Goal: Information Seeking & Learning: Compare options

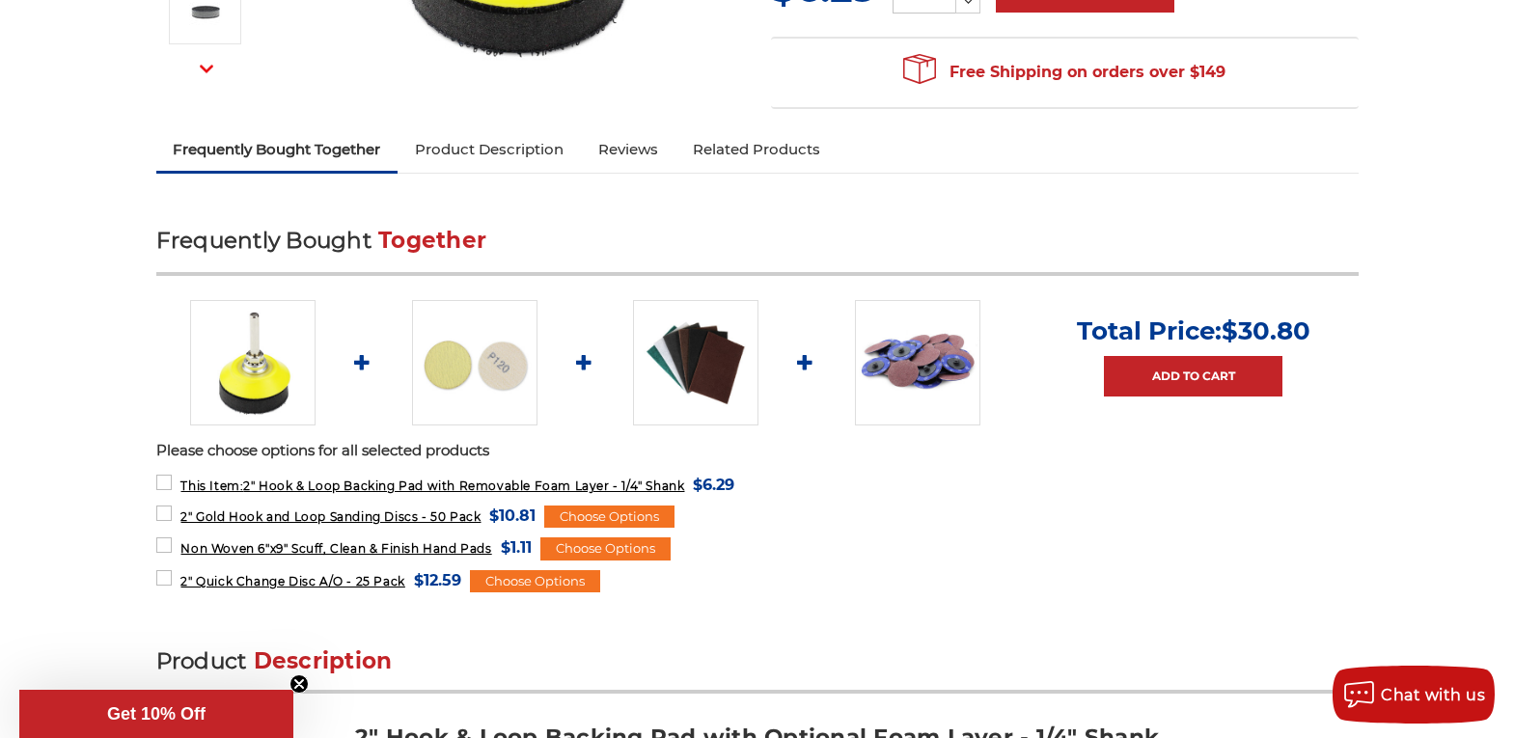
scroll to position [579, 0]
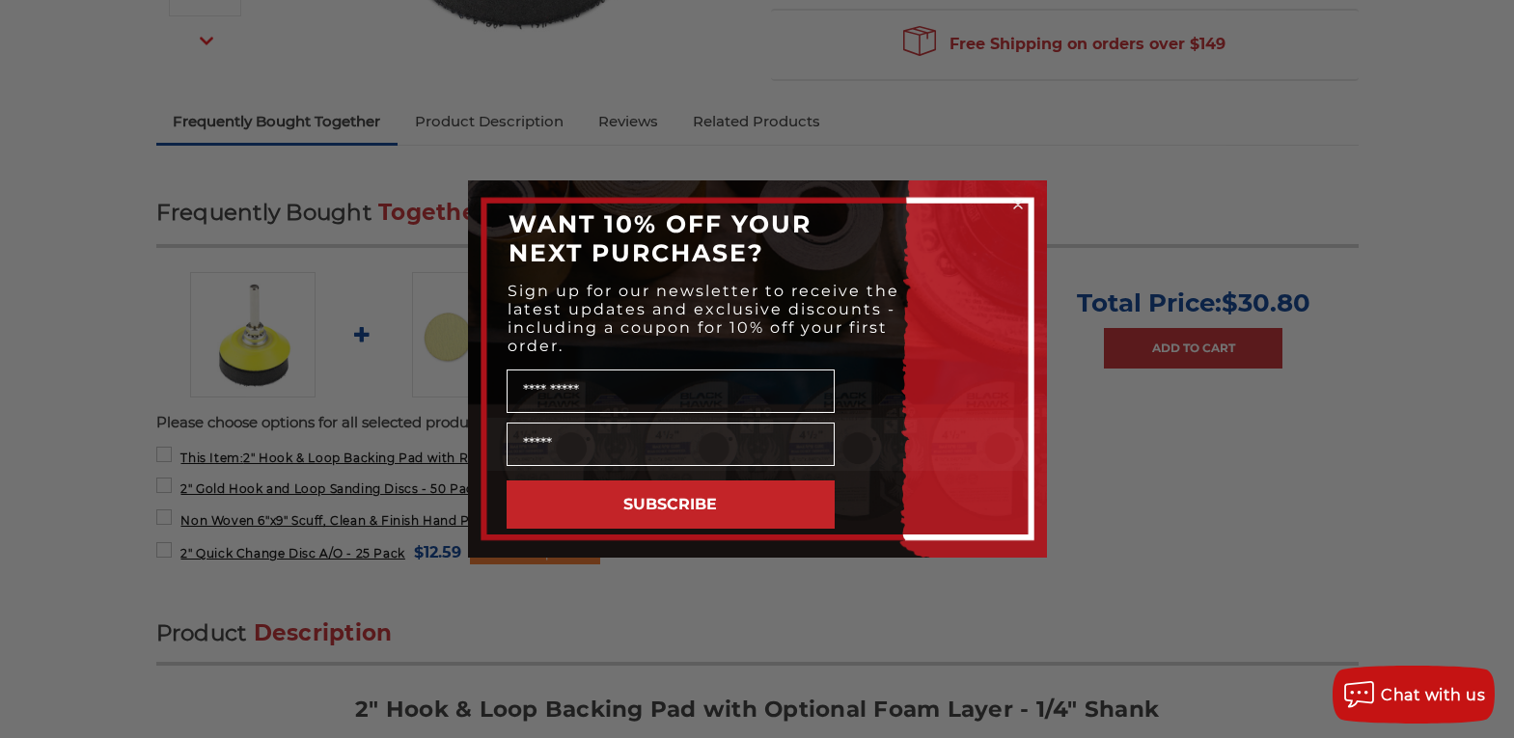
click at [1307, 469] on div "Close dialog WANT 10% OFF YOUR NEXT PURCHASE? Sign up for our newsletter to rec…" at bounding box center [757, 369] width 1514 height 738
click at [1017, 202] on circle "Close dialog" at bounding box center [1017, 205] width 18 height 18
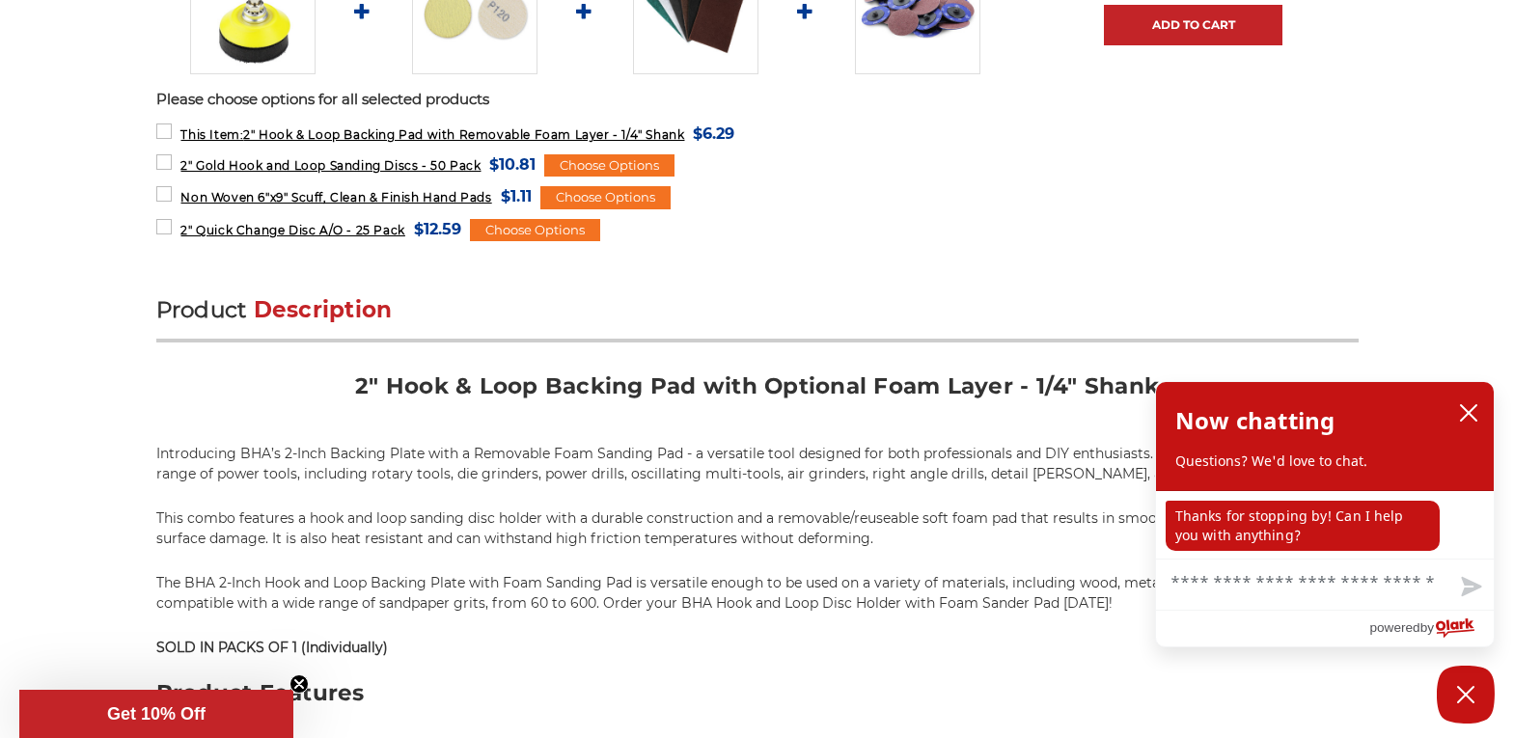
scroll to position [868, 0]
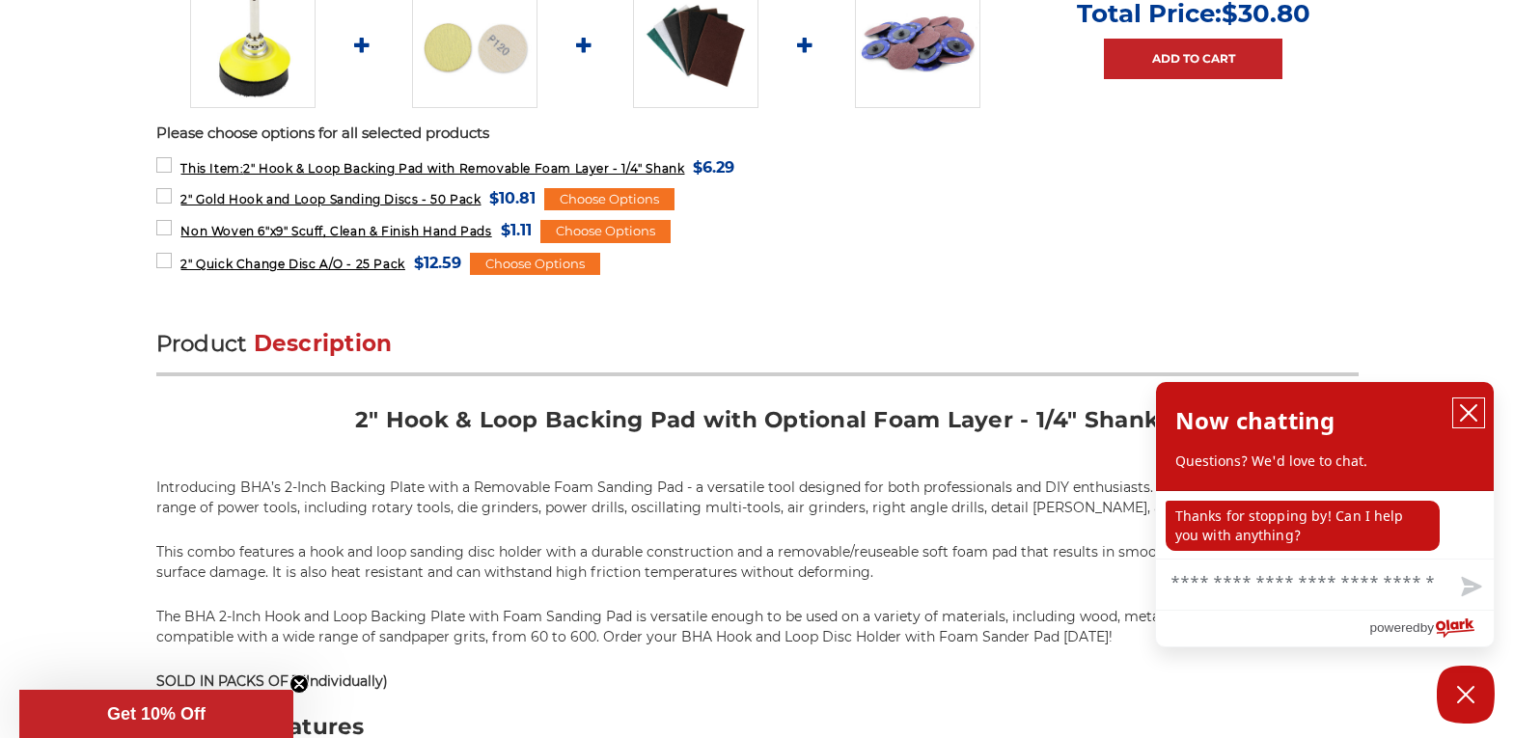
click at [1467, 410] on icon "close chatbox" at bounding box center [1468, 412] width 19 height 19
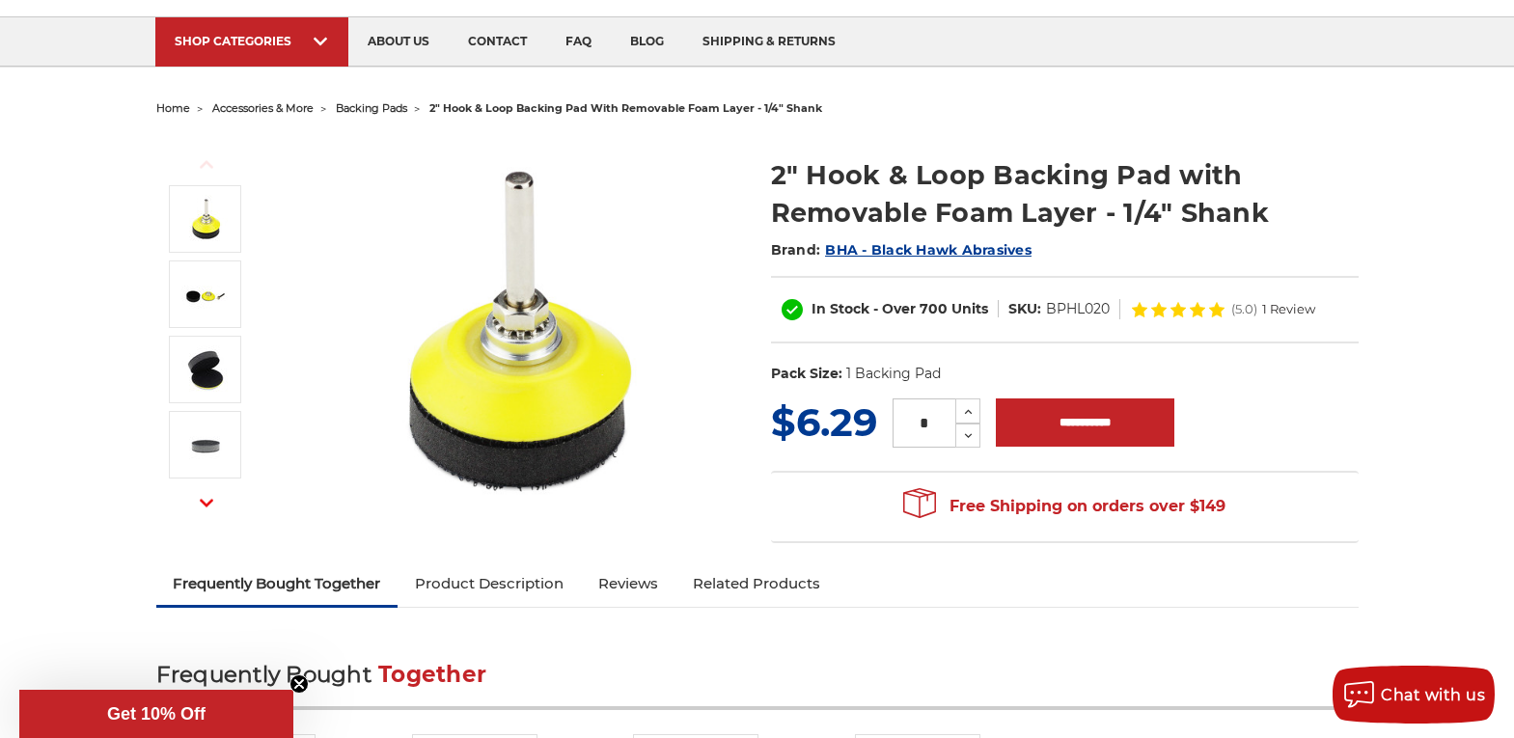
scroll to position [96, 0]
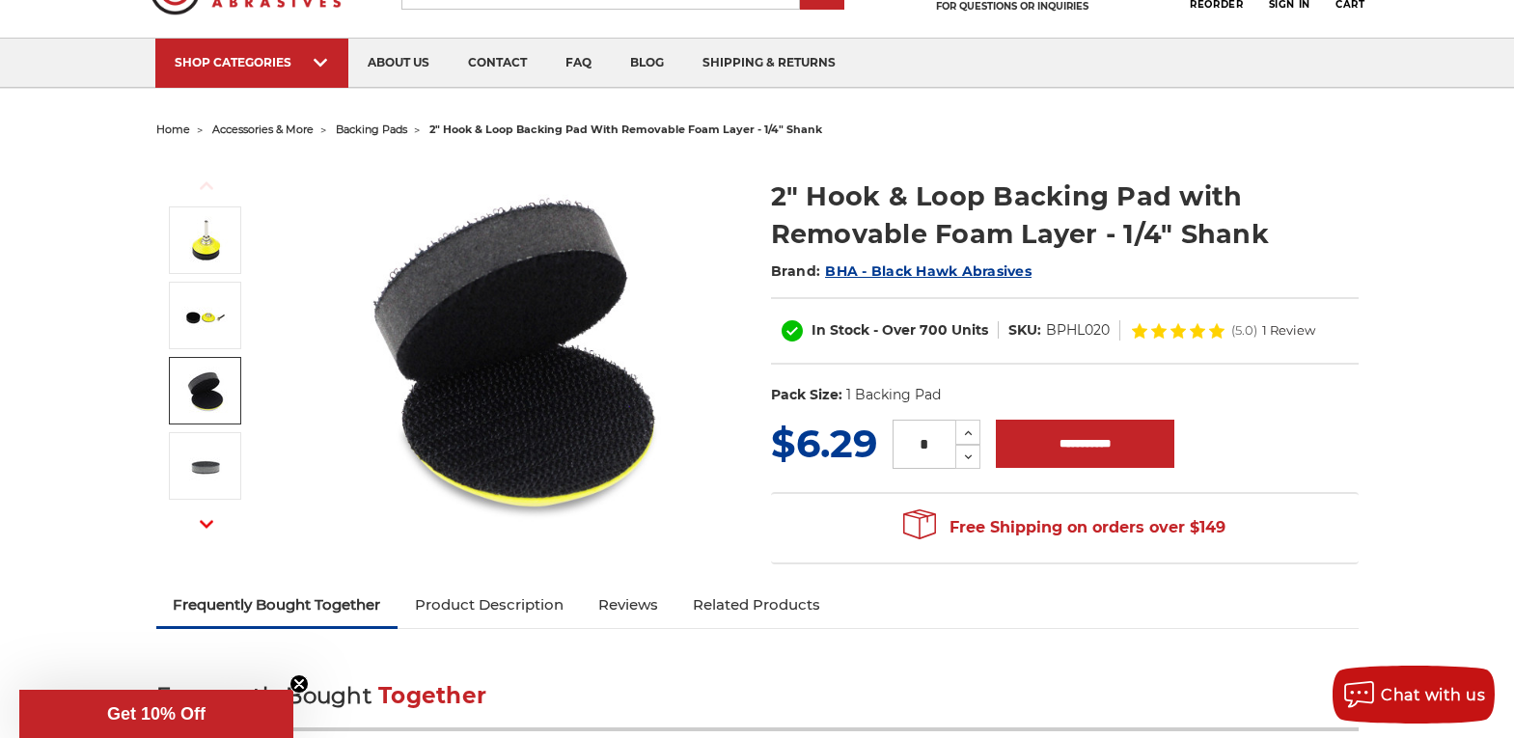
click at [207, 401] on img at bounding box center [205, 391] width 48 height 48
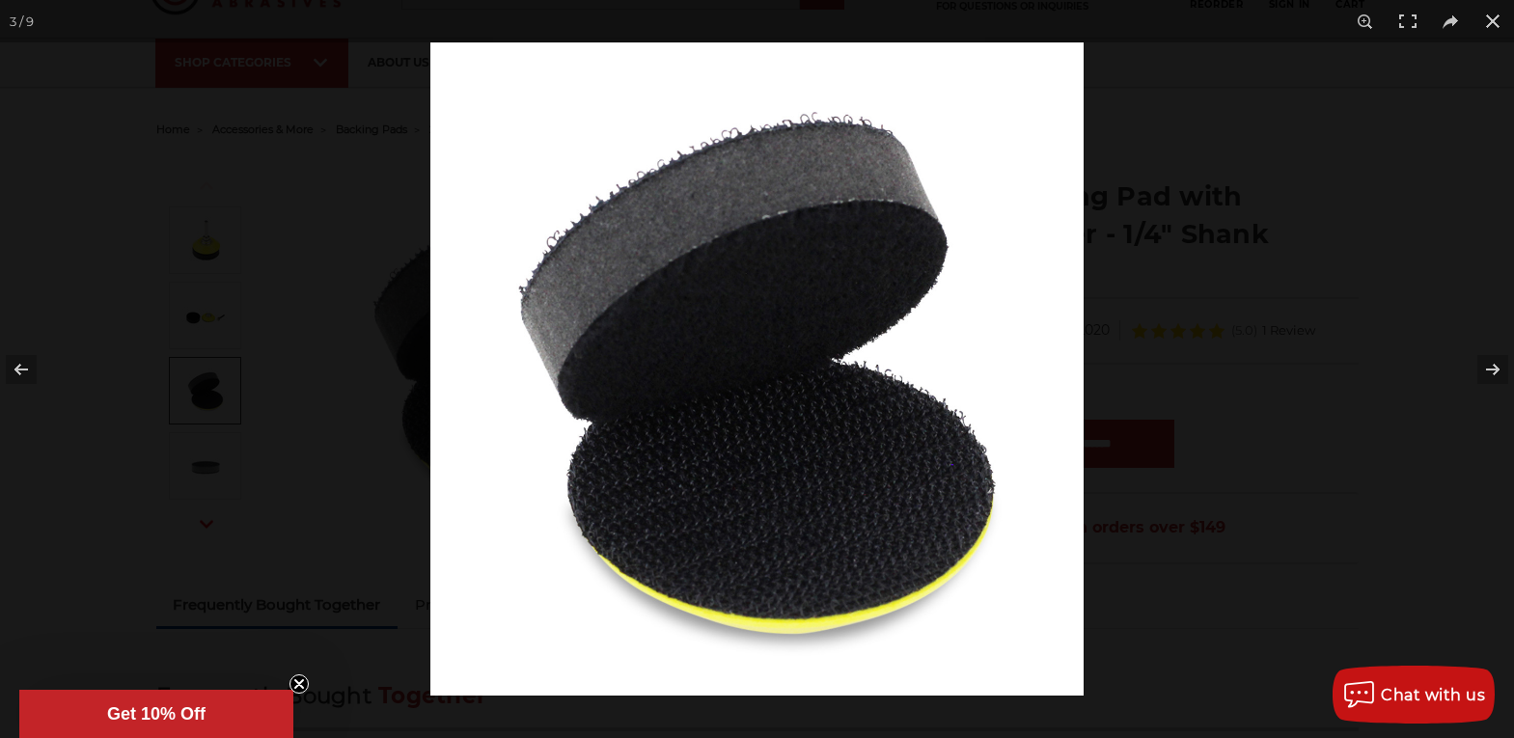
click at [201, 320] on div at bounding box center [757, 369] width 1514 height 738
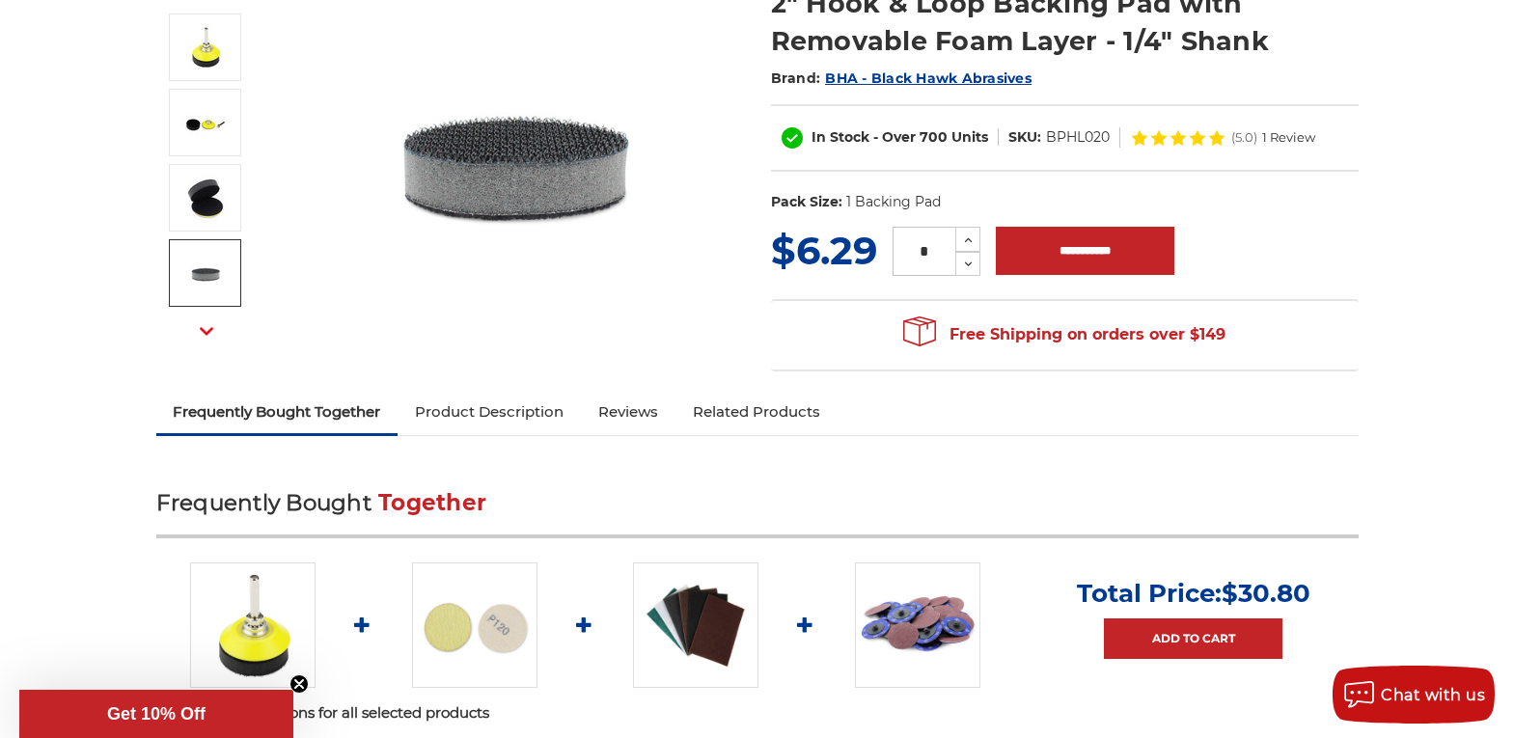
scroll to position [96, 0]
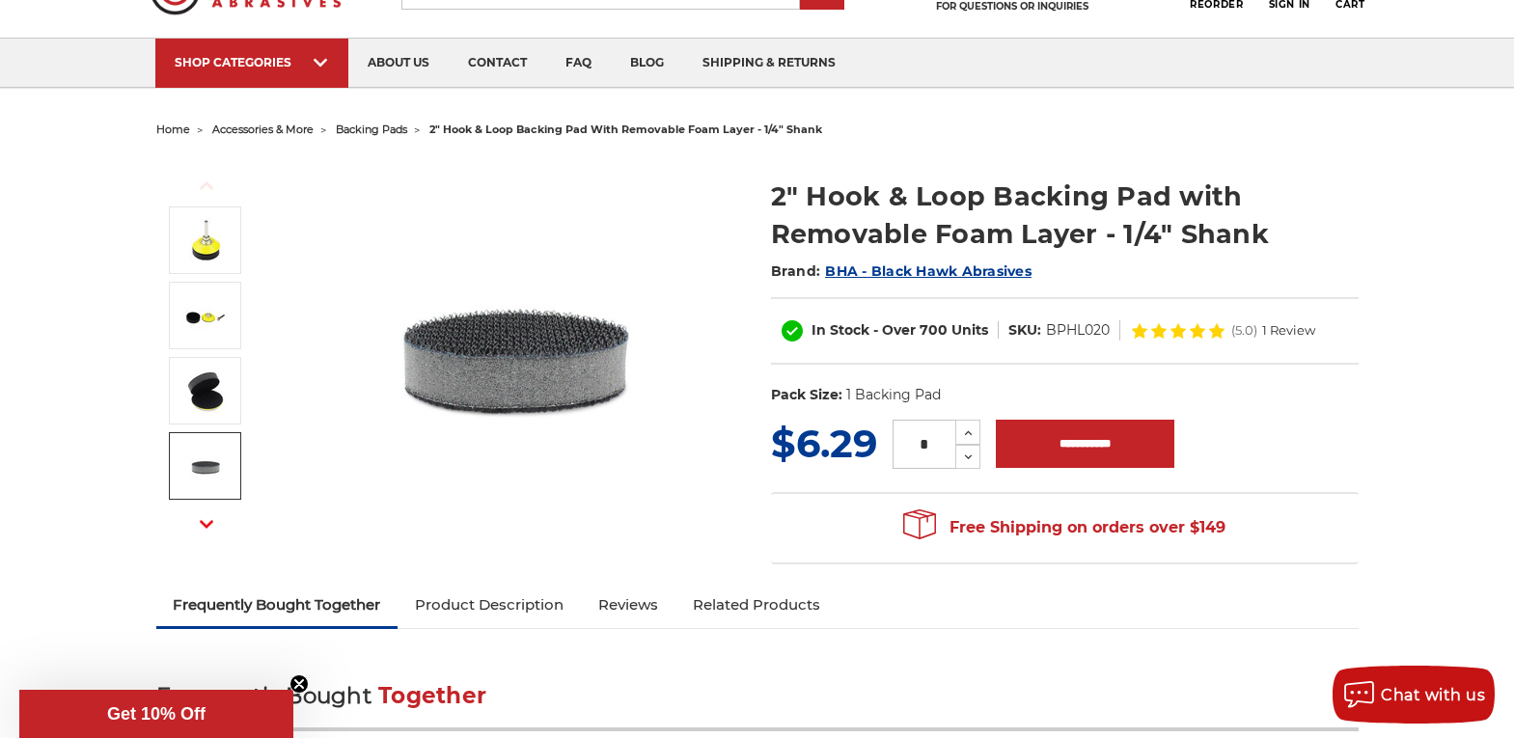
click at [210, 524] on use "button" at bounding box center [207, 524] width 14 height 8
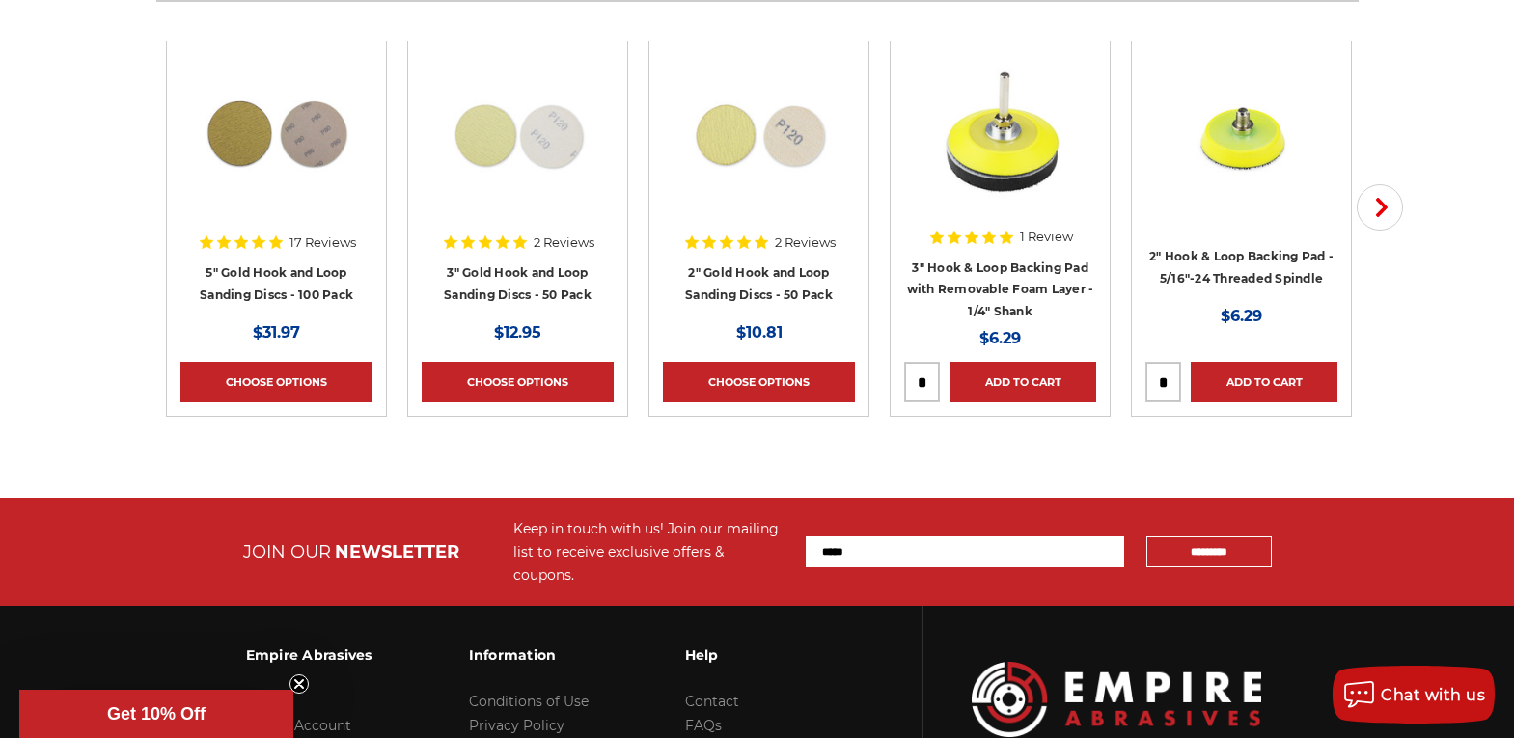
scroll to position [3761, 0]
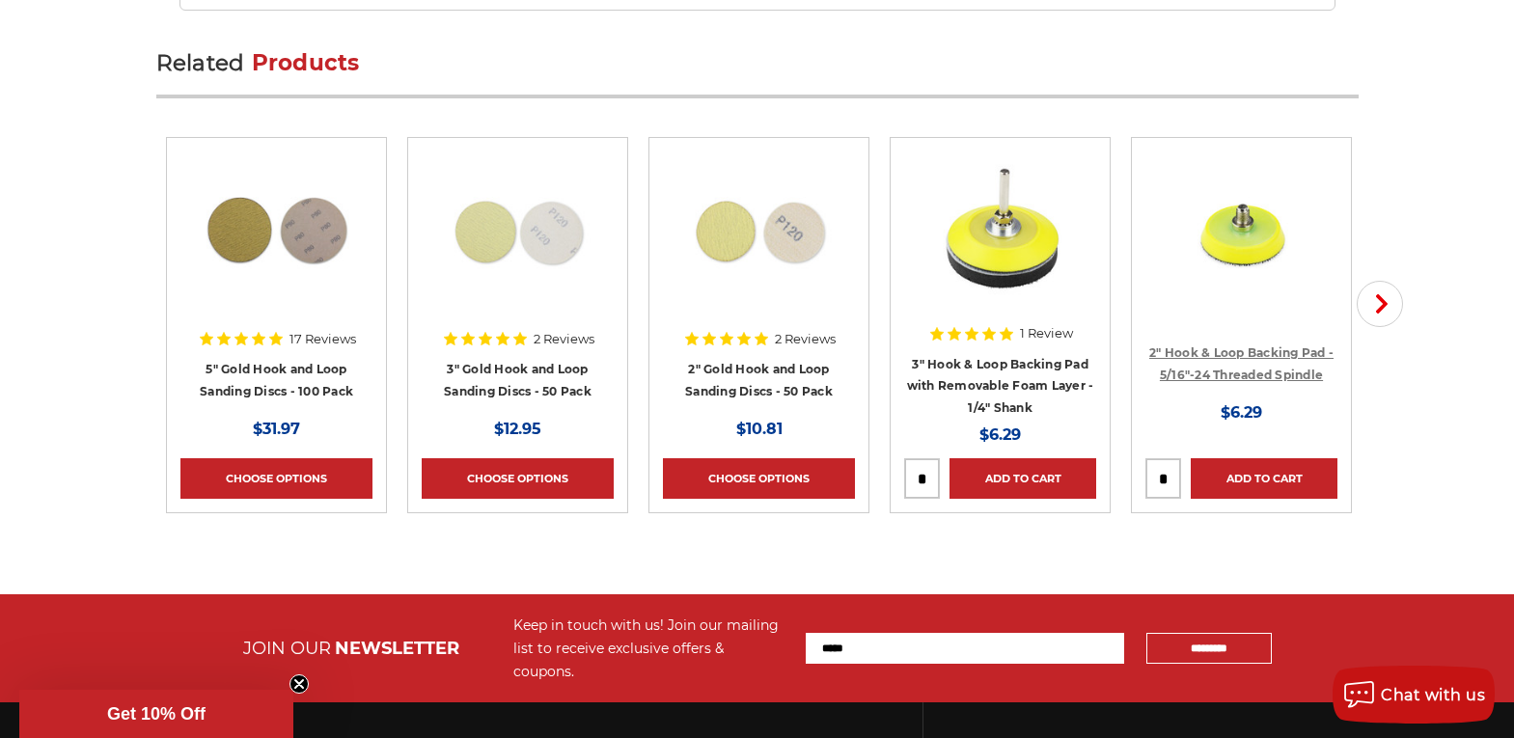
click at [1236, 369] on link "2" Hook & Loop Backing Pad - 5/16"-24 Threaded Spindle" at bounding box center [1241, 363] width 184 height 37
